Goal: Task Accomplishment & Management: Manage account settings

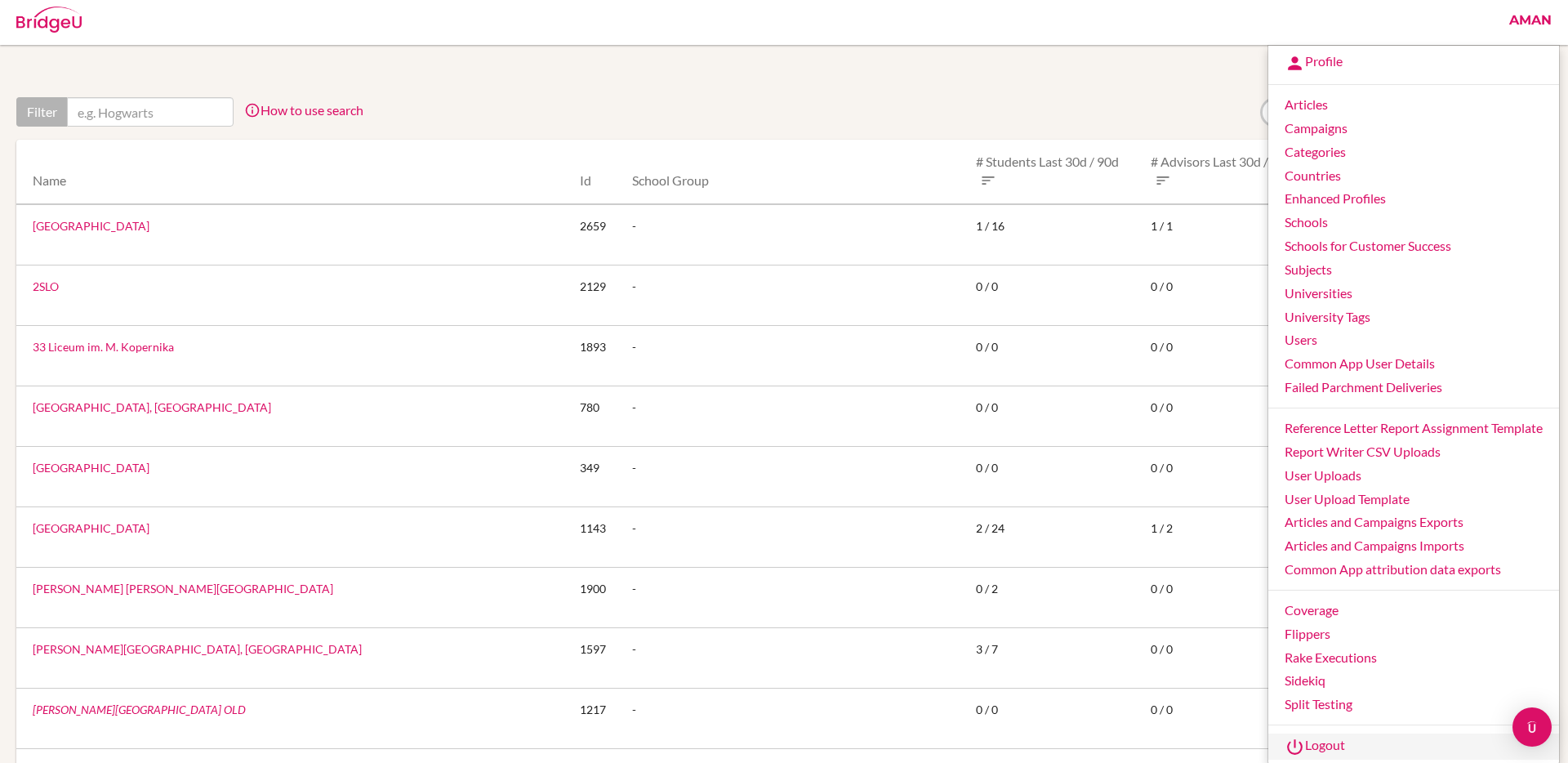
scroll to position [173, 0]
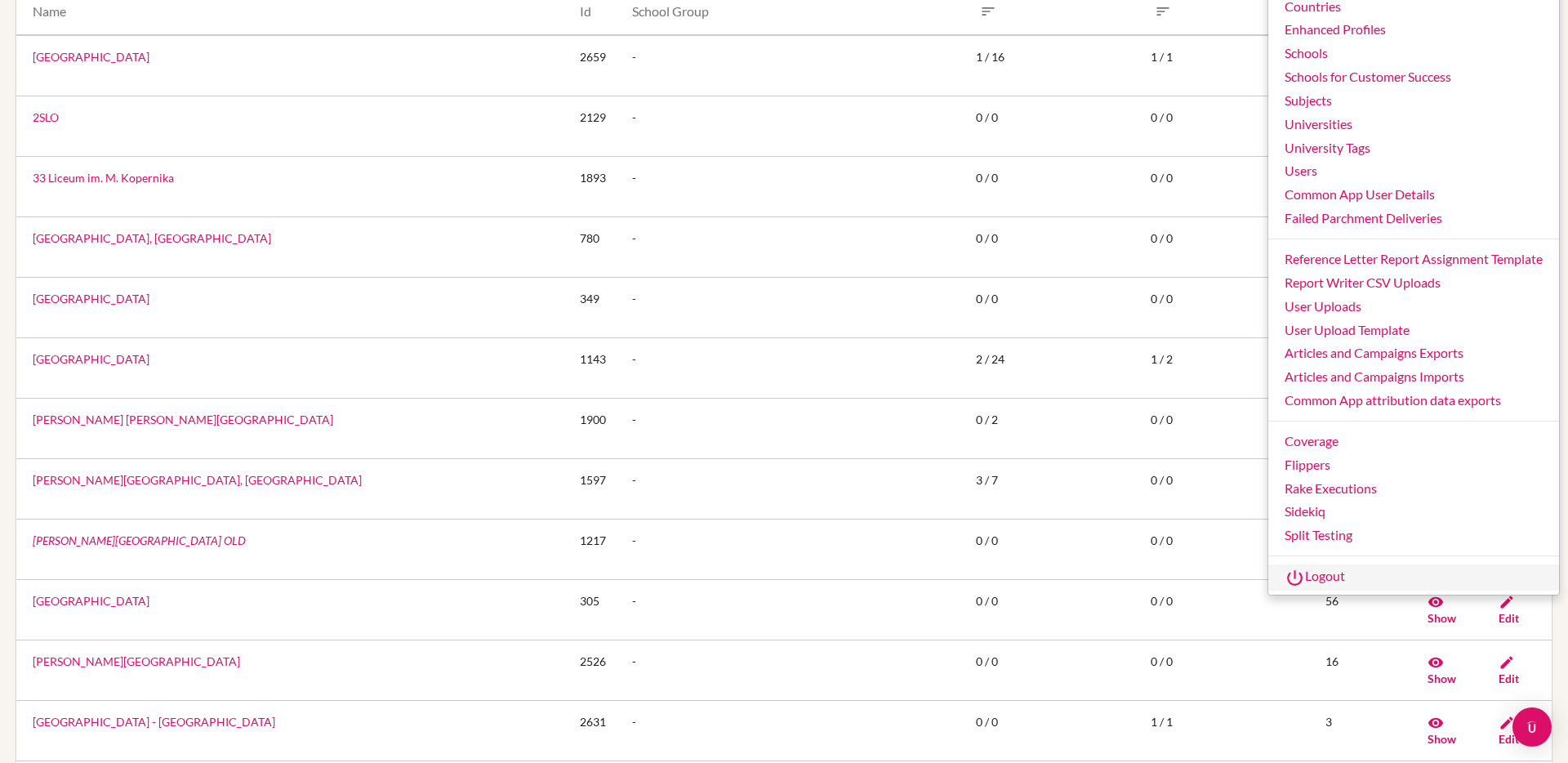
click at [1327, 577] on link "Logout" at bounding box center [1414, 577] width 291 height 26
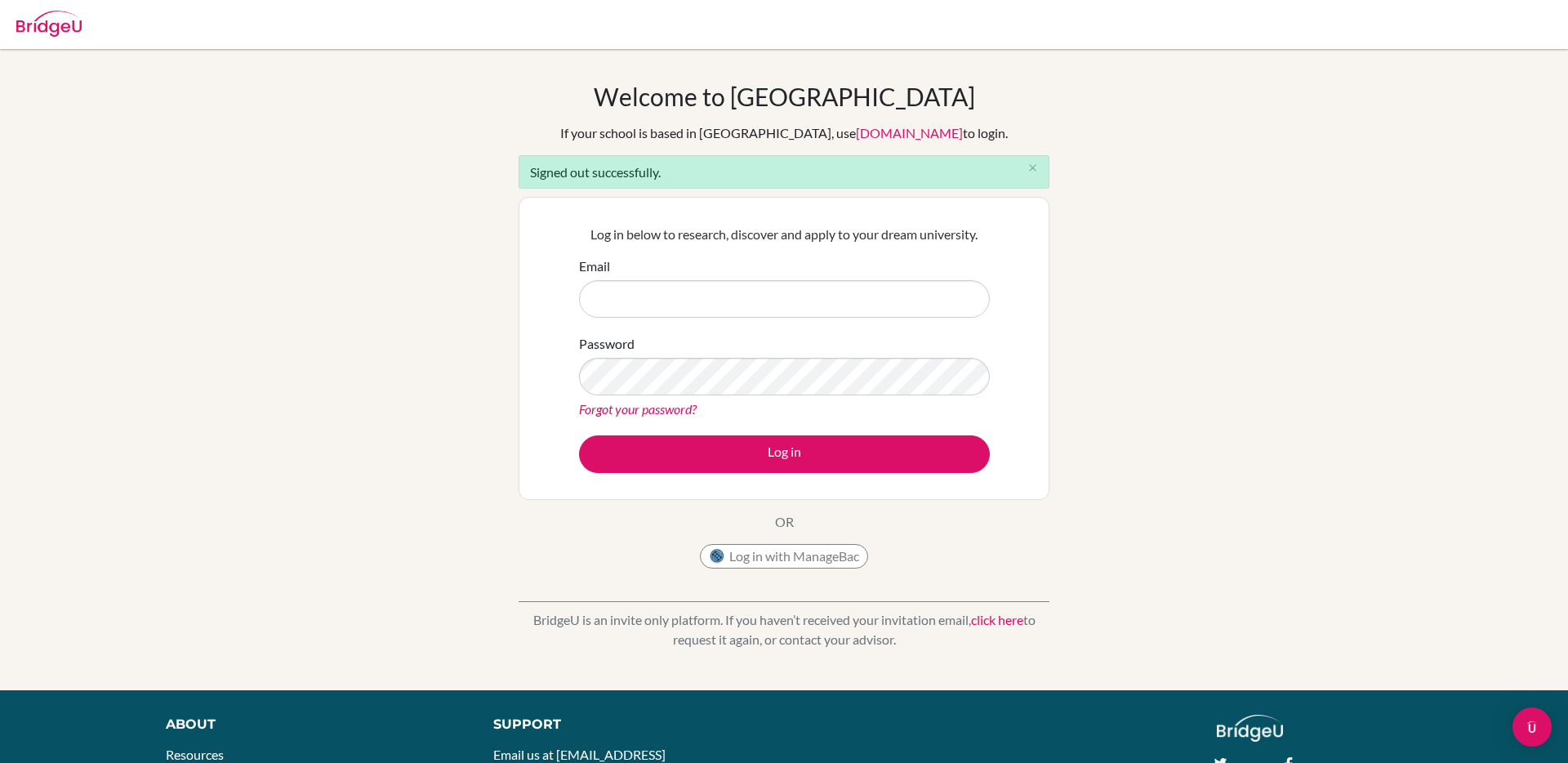
click at [822, 299] on input "Email" at bounding box center [784, 299] width 411 height 38
type input "[EMAIL_ADDRESS][DOMAIN_NAME]"
click at [579, 435] on button "Log in" at bounding box center [784, 454] width 411 height 38
